Goal: Navigation & Orientation: Understand site structure

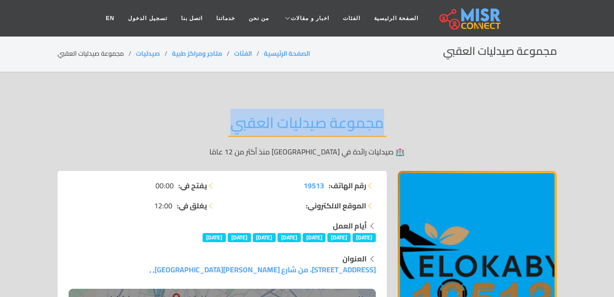
drag, startPoint x: 385, startPoint y: 122, endPoint x: 234, endPoint y: 141, distance: 152.4
click at [234, 141] on div "مجموعة صيدليات العقبي 🏥 صيدليات رائدة في مصر منذ أكثر من 12 عامًا" at bounding box center [307, 135] width 499 height 71
copy h2 "مجموعة صيدليات العقبي"
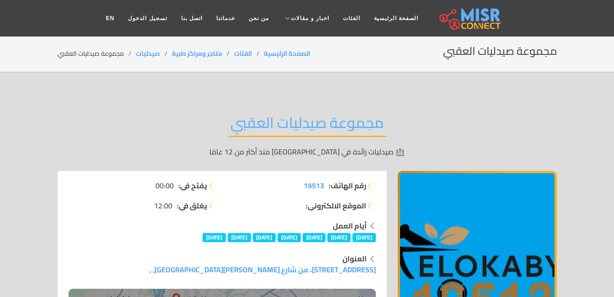
scroll to position [2, 0]
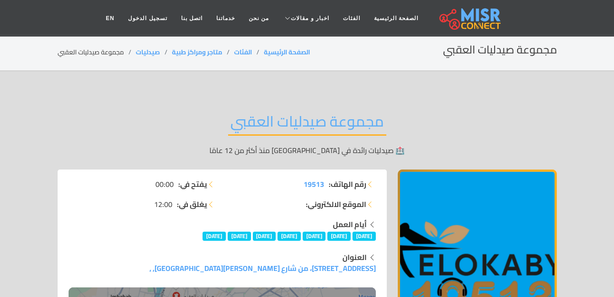
drag, startPoint x: 314, startPoint y: 220, endPoint x: 369, endPoint y: 192, distance: 62.1
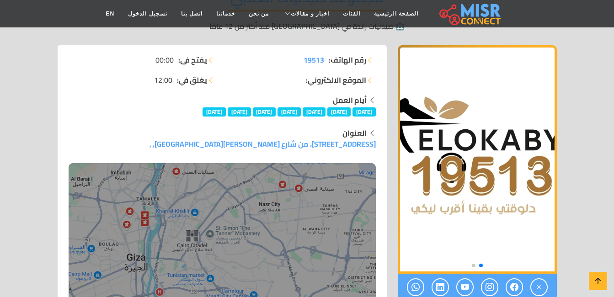
scroll to position [0, 0]
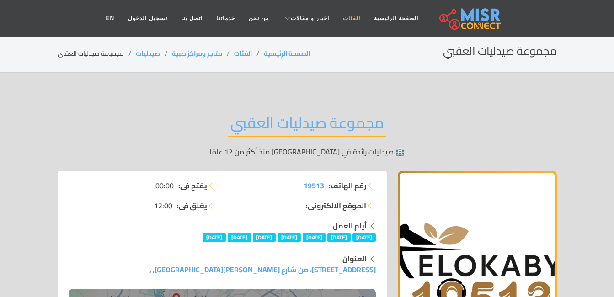
click at [340, 16] on link "الفئات" at bounding box center [351, 18] width 31 height 17
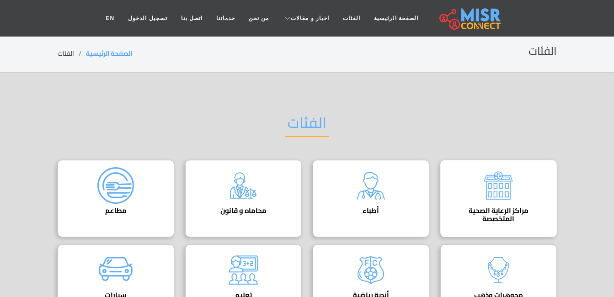
click at [500, 187] on img at bounding box center [498, 185] width 37 height 37
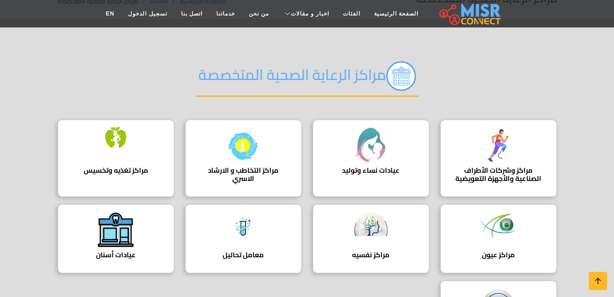
scroll to position [43, 0]
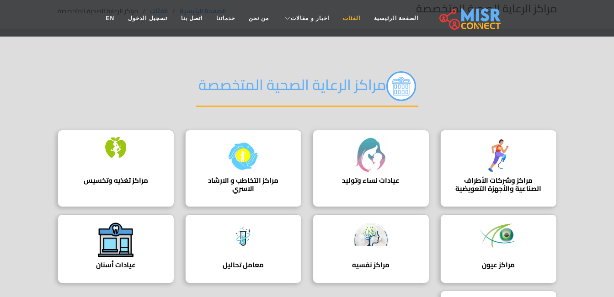
click at [347, 21] on link "الفئات" at bounding box center [351, 18] width 31 height 17
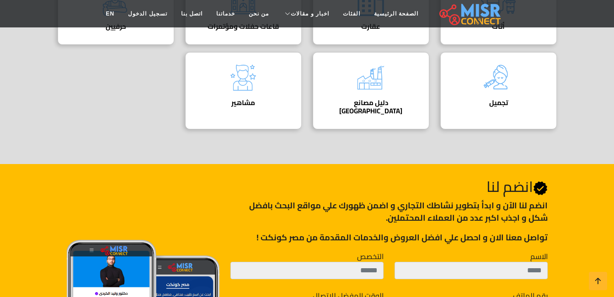
scroll to position [314, 0]
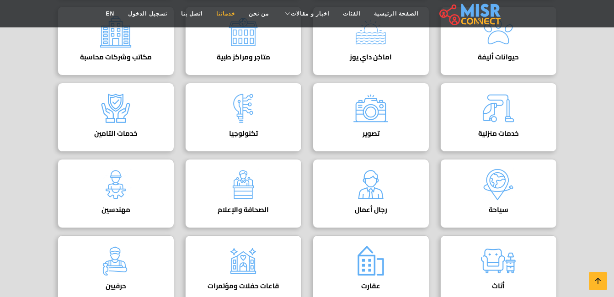
click at [237, 15] on link "خدماتنا" at bounding box center [225, 13] width 32 height 17
